Goal: Task Accomplishment & Management: Use online tool/utility

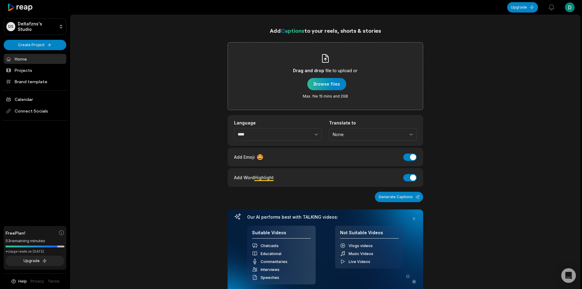
click at [335, 87] on div "button" at bounding box center [326, 84] width 39 height 12
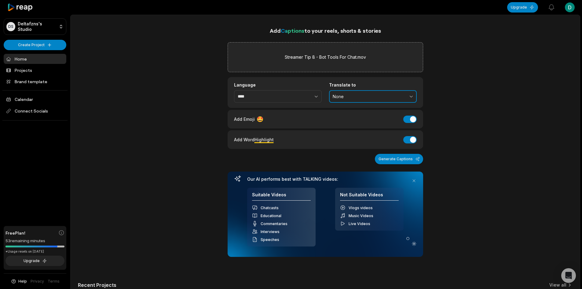
click at [353, 96] on span "None" at bounding box center [369, 96] width 72 height 5
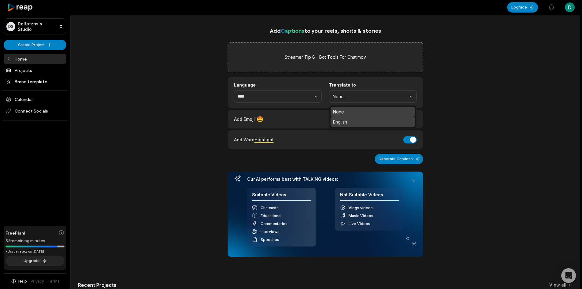
click at [347, 120] on p "English" at bounding box center [373, 122] width 80 height 6
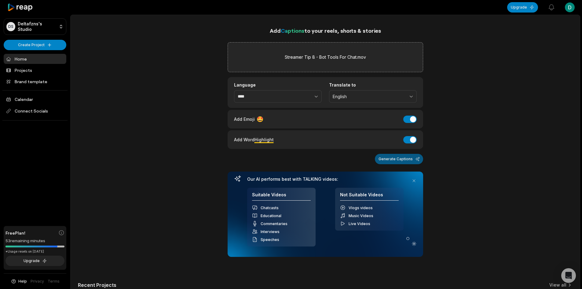
click at [404, 163] on button "Generate Captions" at bounding box center [399, 159] width 48 height 10
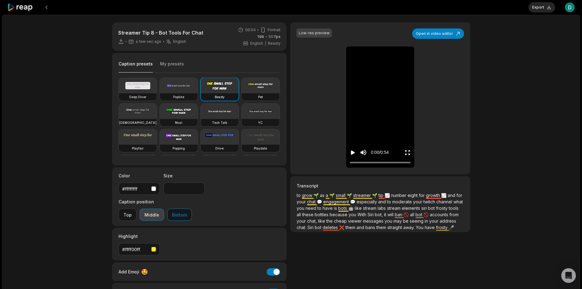
click at [164, 208] on button "Middle" at bounding box center [152, 214] width 24 height 12
click at [351, 153] on icon "Play video" at bounding box center [353, 152] width 4 height 4
click at [351, 153] on icon "Pause video" at bounding box center [351, 152] width 1 height 4
drag, startPoint x: 323, startPoint y: 125, endPoint x: 323, endPoint y: 121, distance: 3.7
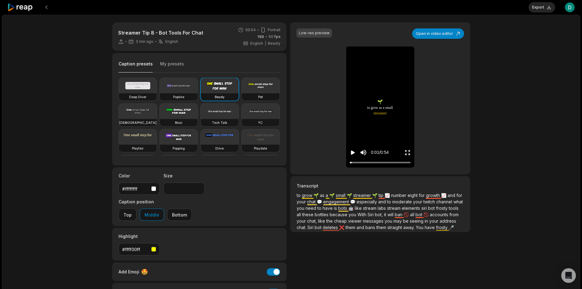
click at [323, 124] on div "Low-res preview Open in video editor 🌱 to to grow grow as as a a small small st…" at bounding box center [380, 98] width 180 height 152
click at [551, 6] on button "Export" at bounding box center [541, 7] width 27 height 10
click at [542, 6] on button "Download" at bounding box center [538, 7] width 33 height 10
click at [553, 75] on div "Streamer Tip 8 - Bot Tools For Chat 13 min ago English en 00:54 Portrait 60 fps…" at bounding box center [291, 181] width 578 height 332
